Goal: Connect with others: Participate in discussion

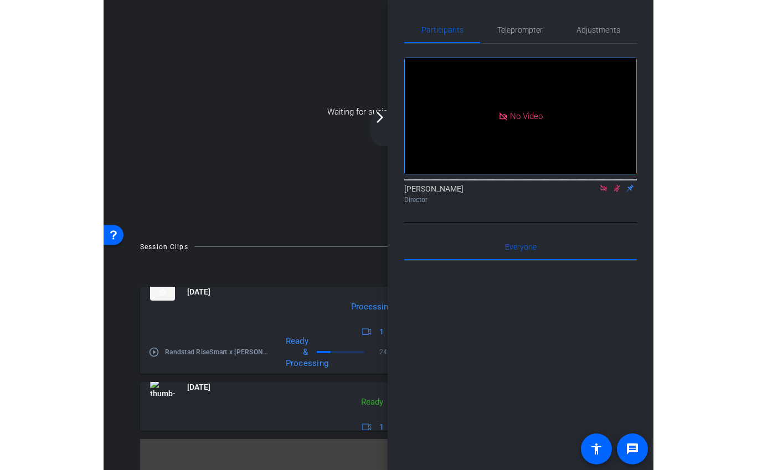
scroll to position [46, 0]
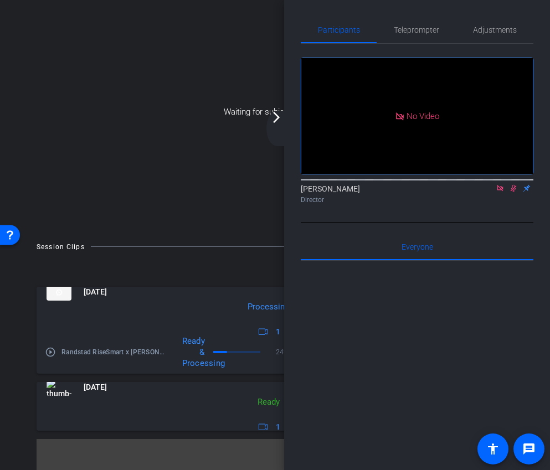
click at [282, 112] on mat-icon "arrow_forward_ios" at bounding box center [276, 117] width 13 height 13
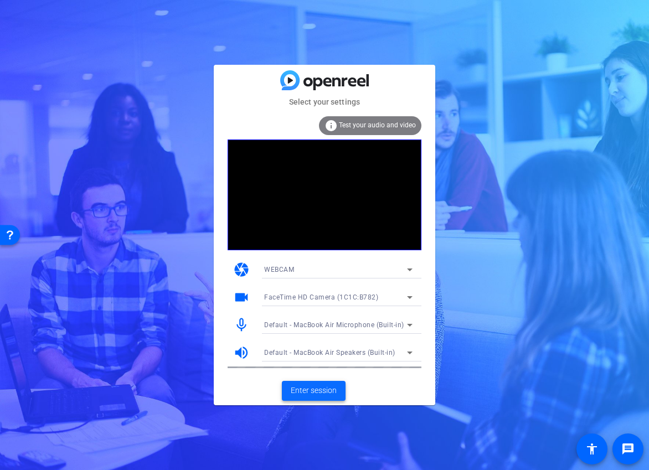
click at [312, 392] on span "Enter session" at bounding box center [314, 391] width 46 height 12
